Goal: Information Seeking & Learning: Learn about a topic

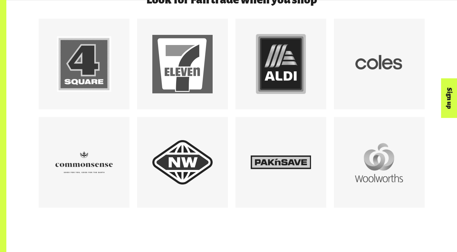
scroll to position [592, 0]
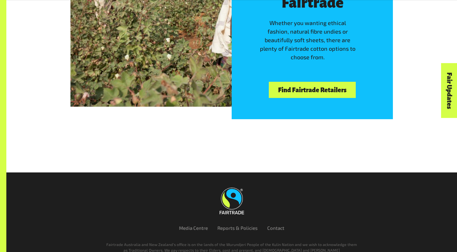
scroll to position [1858, 0]
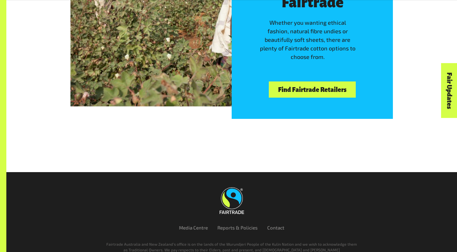
click at [304, 87] on link "Find Fairtrade Retailers" at bounding box center [312, 90] width 87 height 16
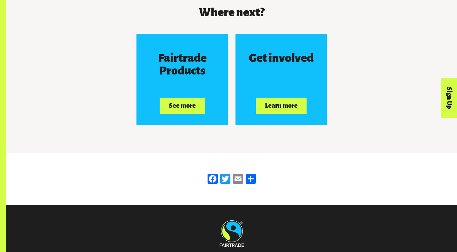
scroll to position [1180, 0]
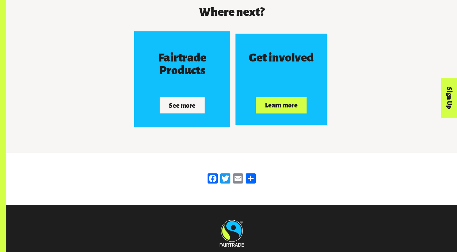
click at [185, 104] on button "See more" at bounding box center [182, 105] width 45 height 16
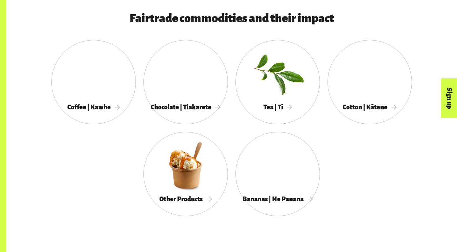
scroll to position [341, 0]
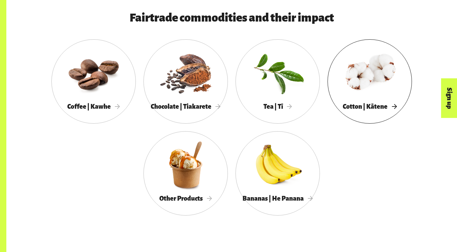
click at [366, 81] on div at bounding box center [370, 72] width 84 height 55
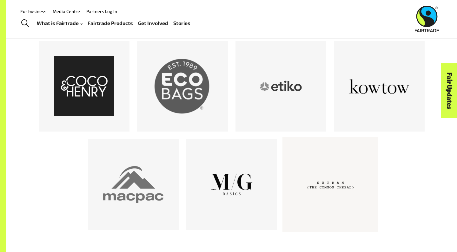
scroll to position [352, 0]
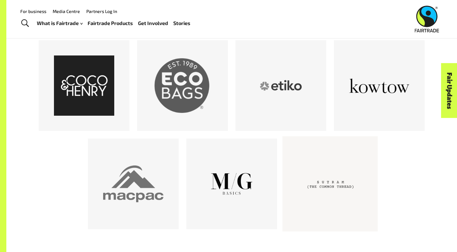
click at [325, 183] on div at bounding box center [330, 184] width 60 height 60
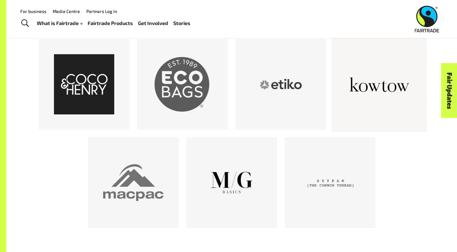
click at [373, 87] on div at bounding box center [379, 84] width 60 height 60
